Goal: Check status

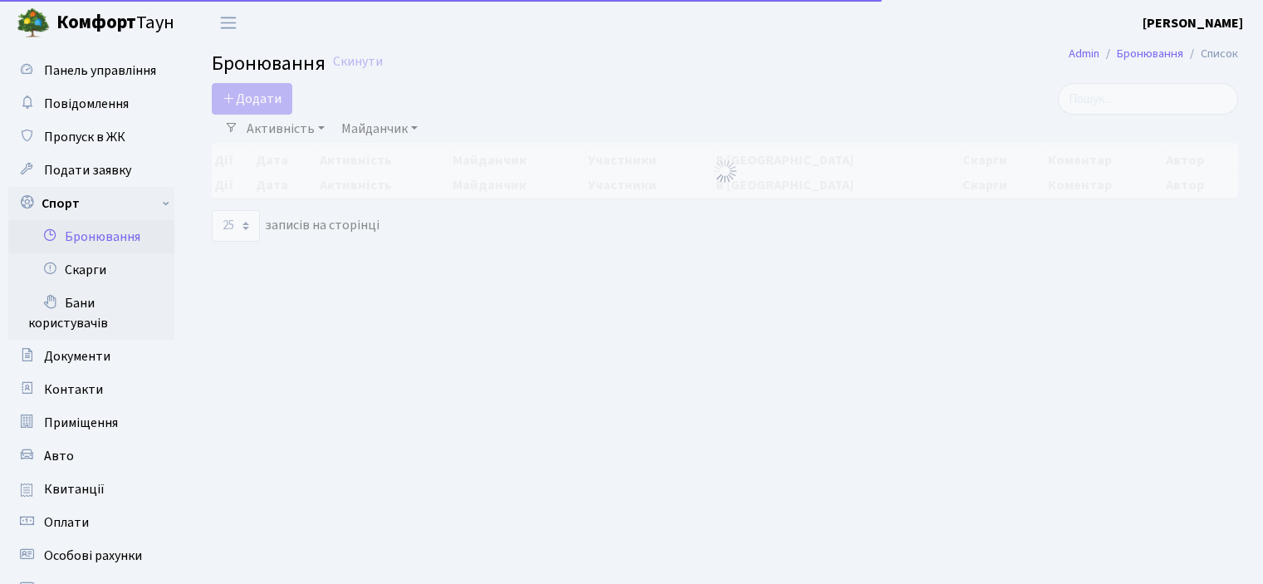
select select "25"
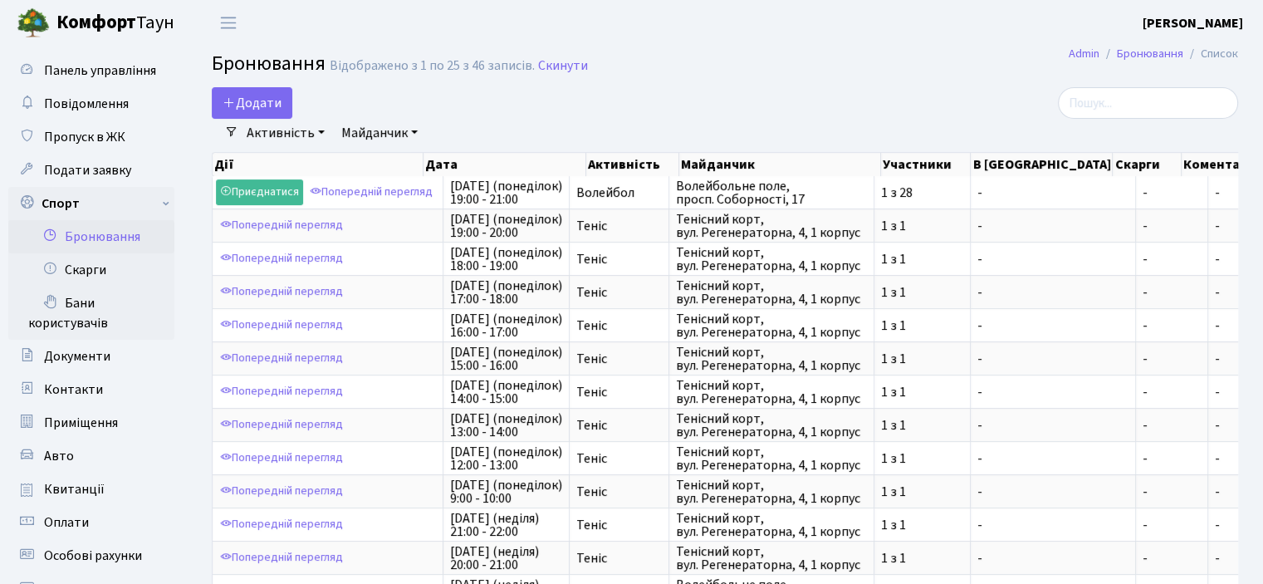
click at [114, 246] on link "Бронювання" at bounding box center [91, 236] width 166 height 33
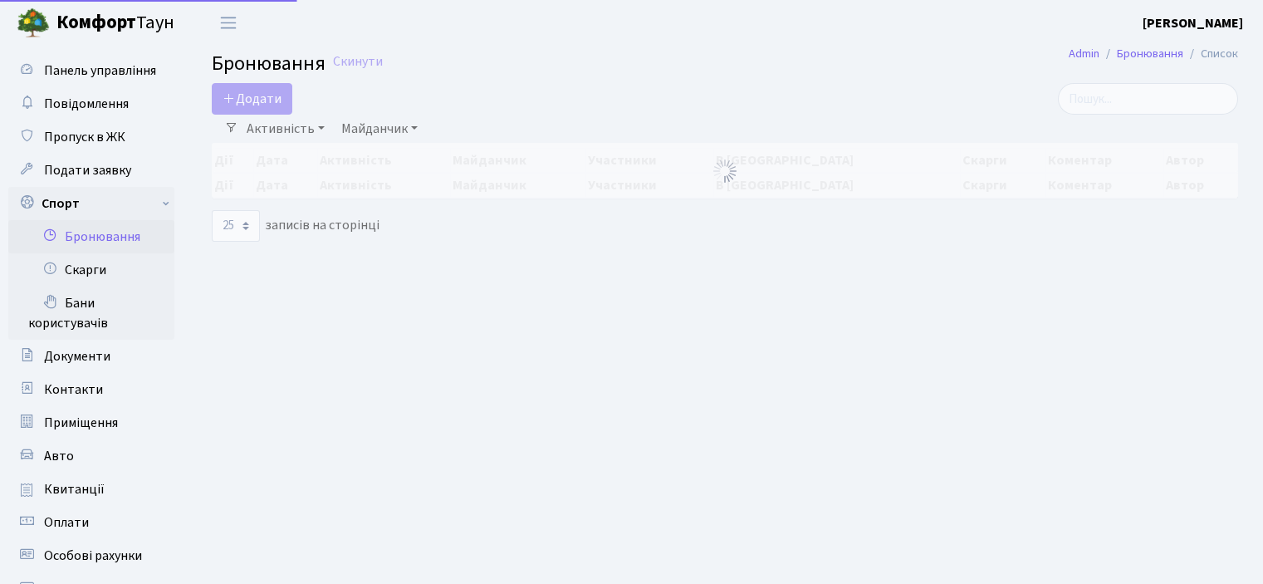
select select "25"
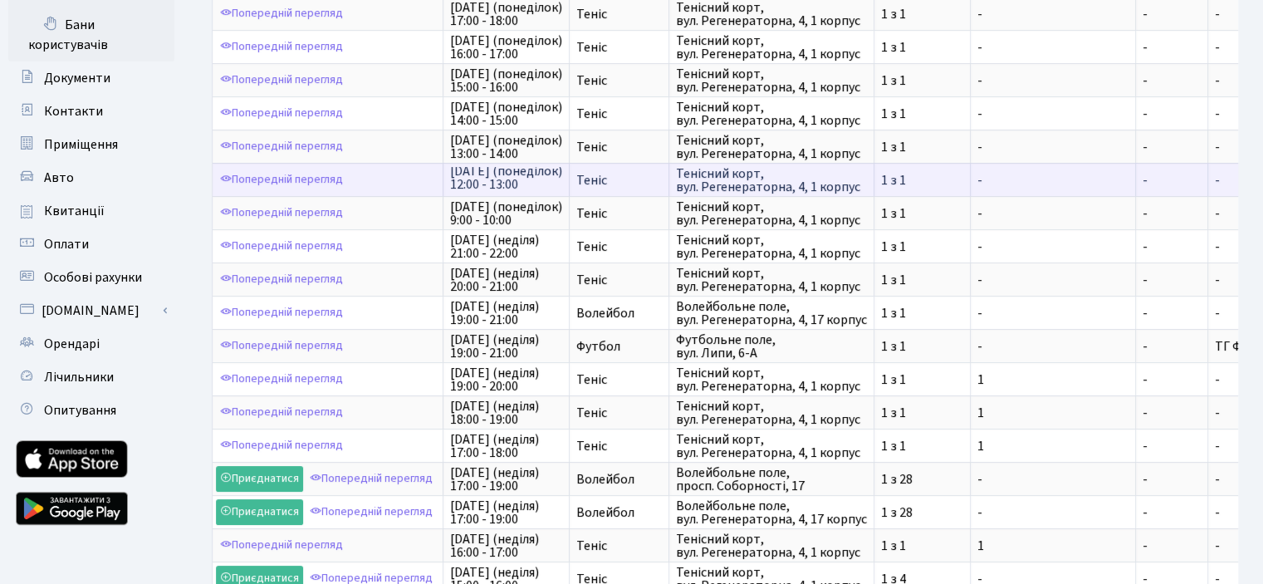
scroll to position [535, 0]
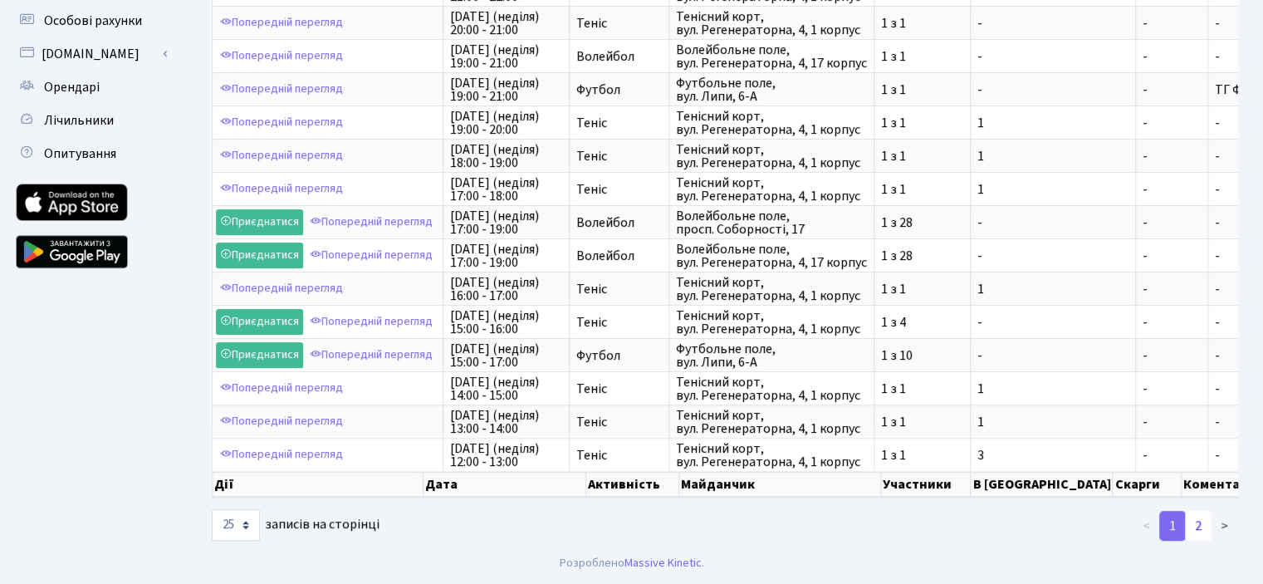
drag, startPoint x: 1201, startPoint y: 520, endPoint x: 1199, endPoint y: 531, distance: 11.1
click at [1199, 531] on link "2" at bounding box center [1198, 526] width 27 height 30
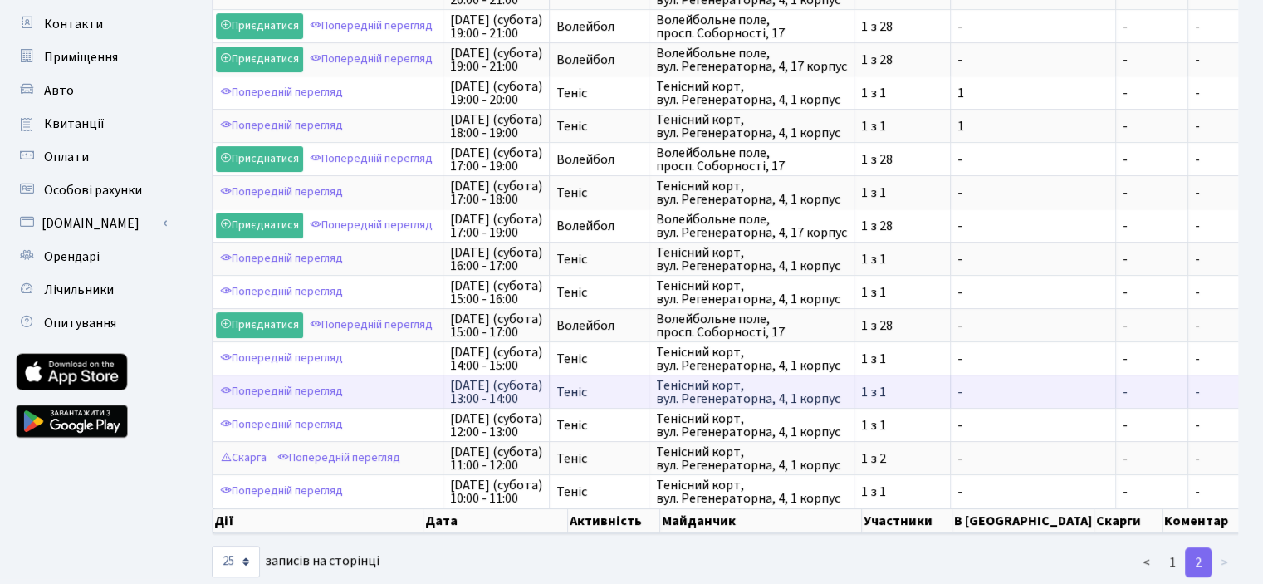
scroll to position [403, 0]
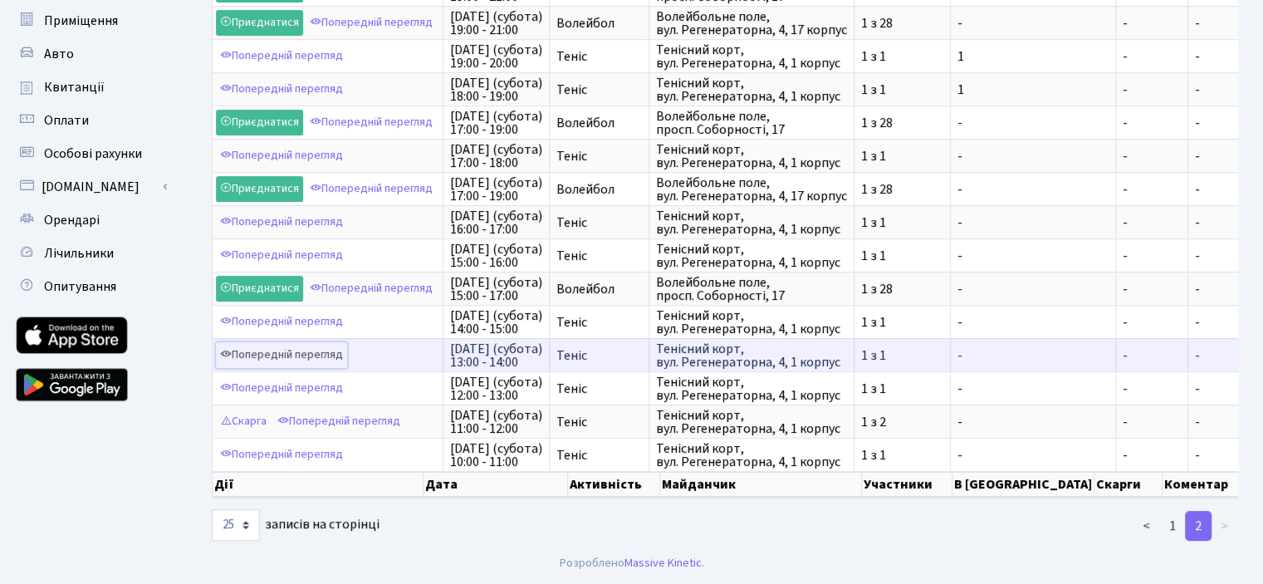
click at [324, 348] on link "Попередній перегляд" at bounding box center [281, 355] width 131 height 26
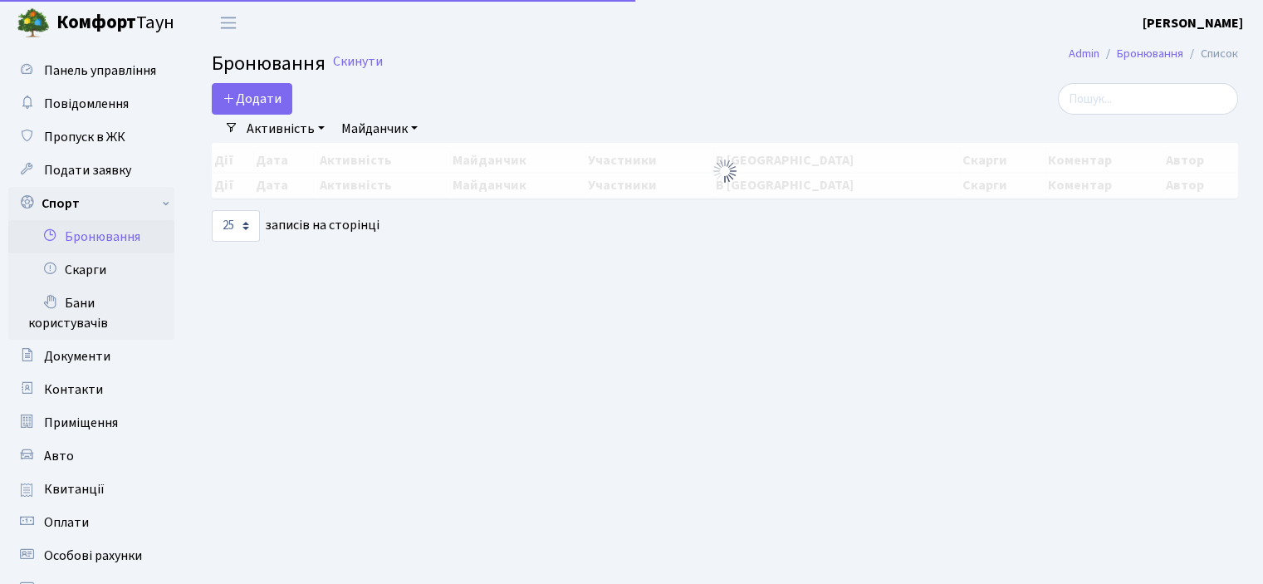
select select "25"
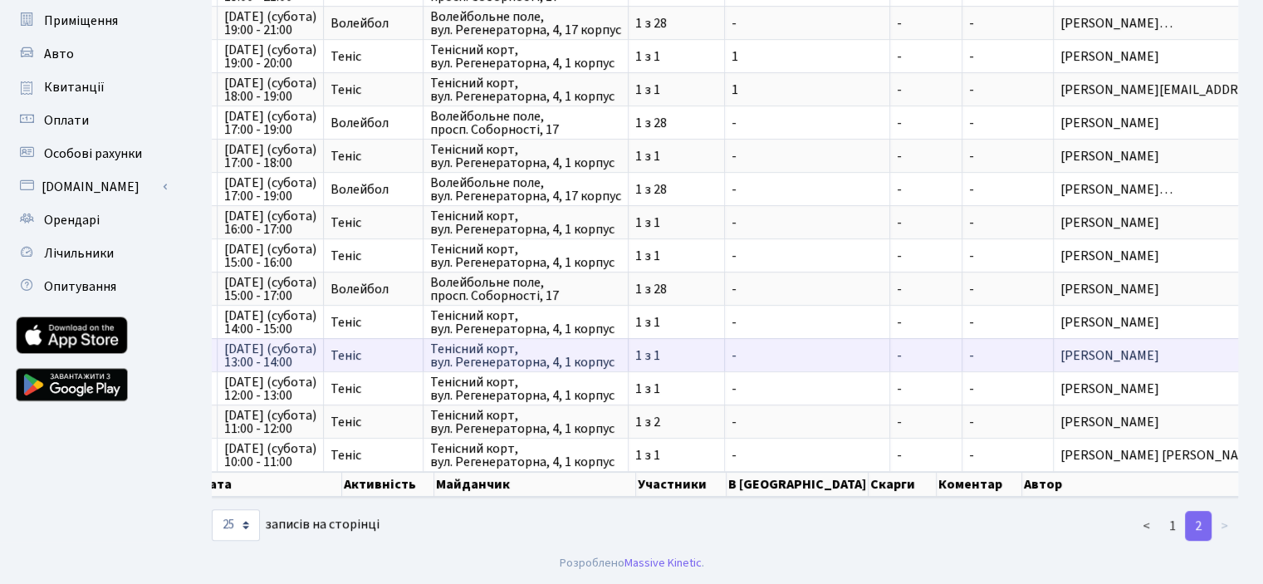
scroll to position [0, 224]
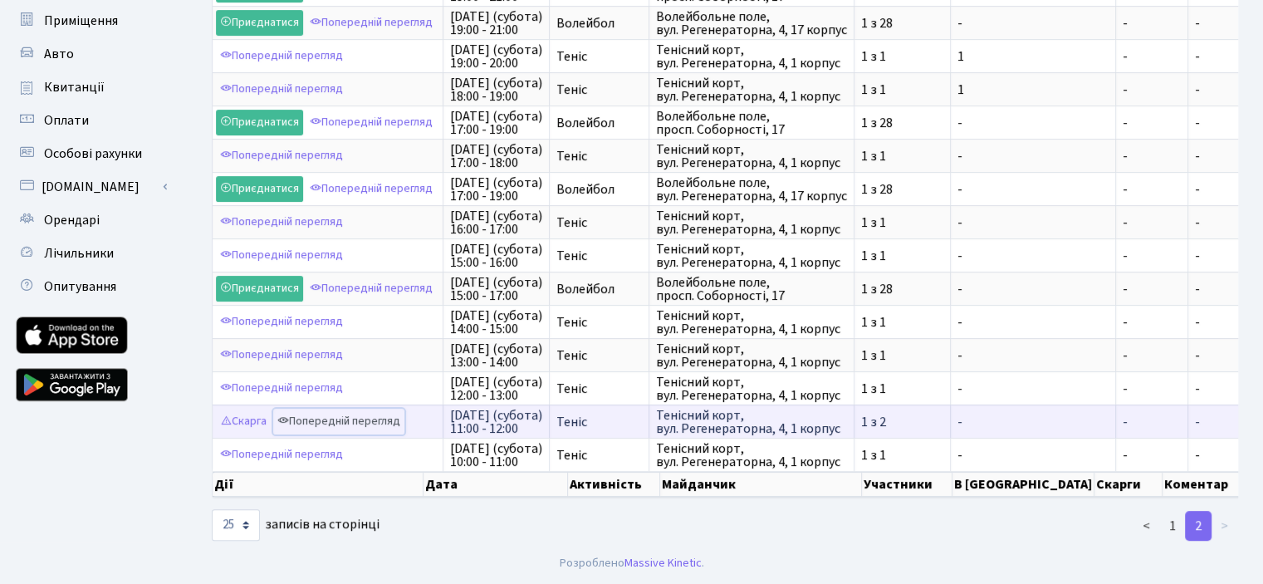
click at [321, 408] on link "Попередній перегляд" at bounding box center [338, 421] width 131 height 26
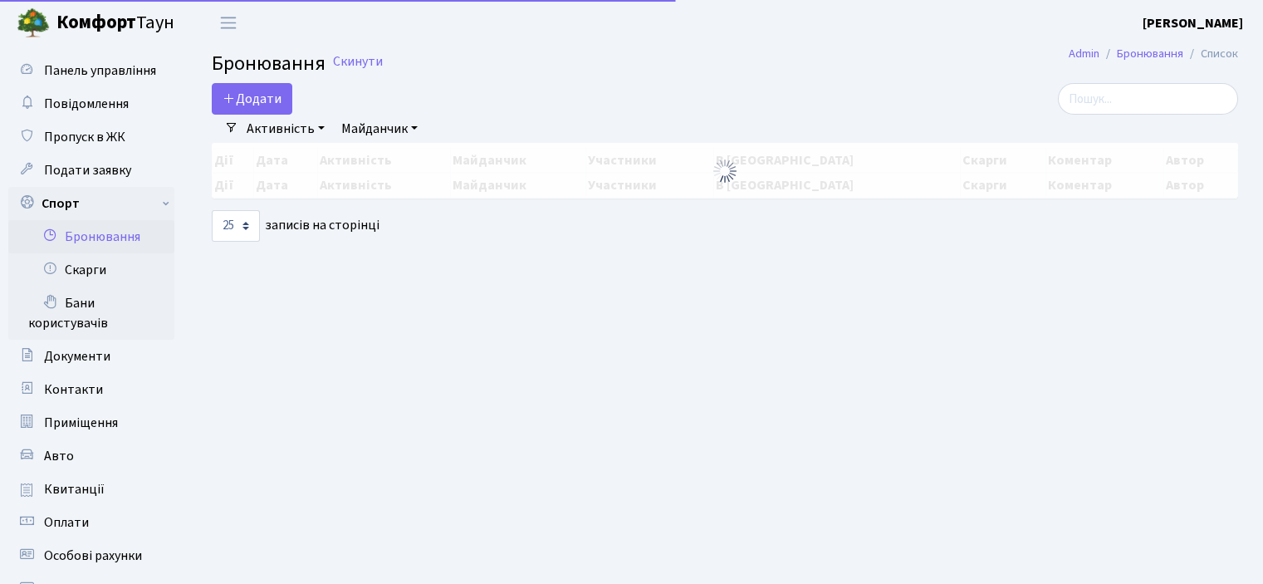
select select "25"
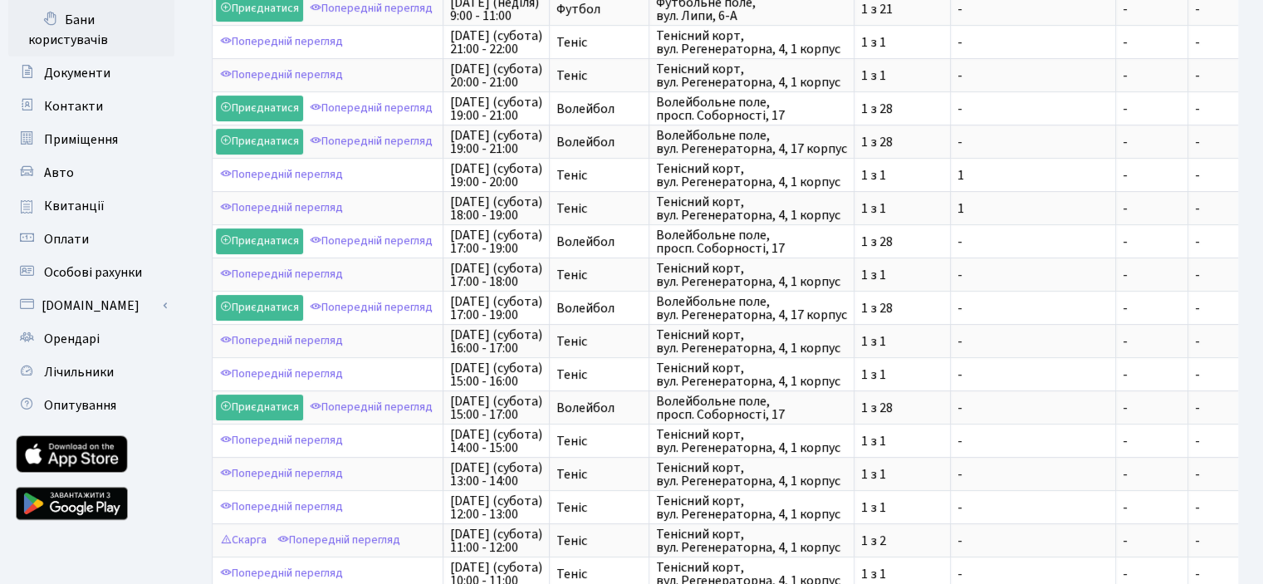
scroll to position [403, 0]
